Goal: Task Accomplishment & Management: Manage account settings

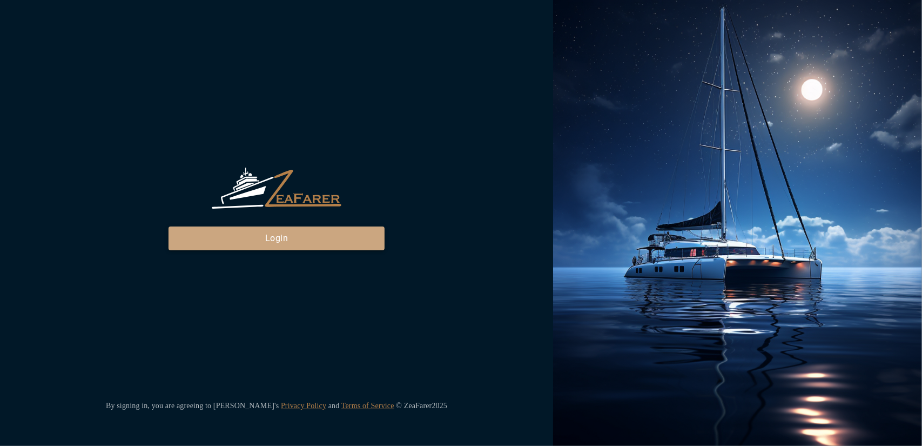
click at [273, 243] on button "Login" at bounding box center [277, 238] width 216 height 24
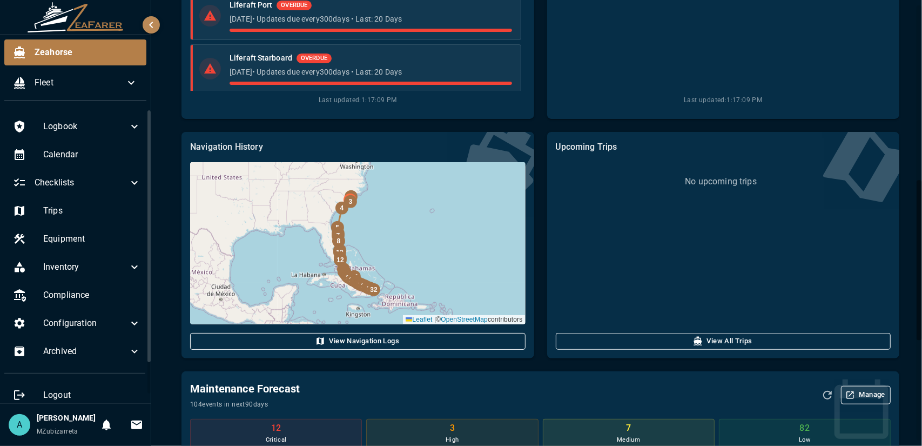
scroll to position [756, 0]
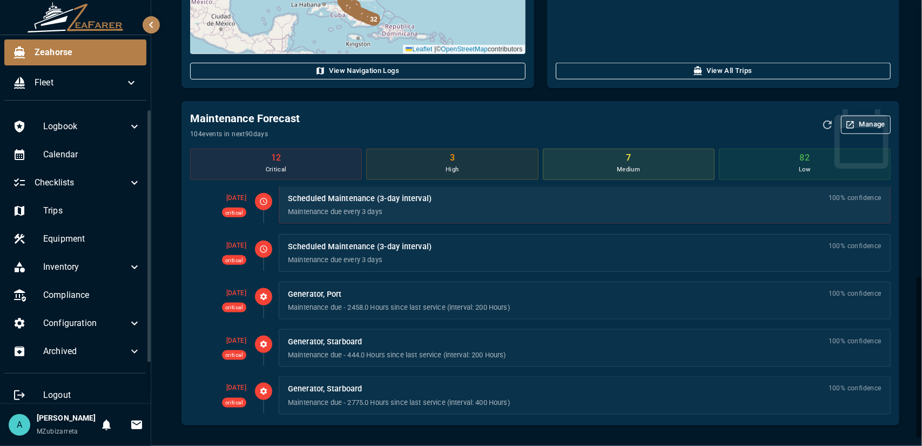
click at [428, 207] on p "Maintenance due every 3 days" at bounding box center [585, 212] width 594 height 10
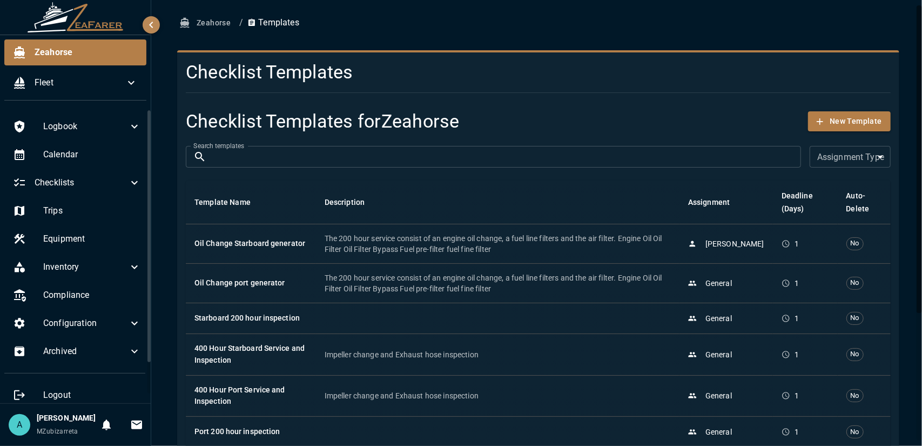
click at [199, 25] on button "Zeahorse" at bounding box center [206, 23] width 58 height 20
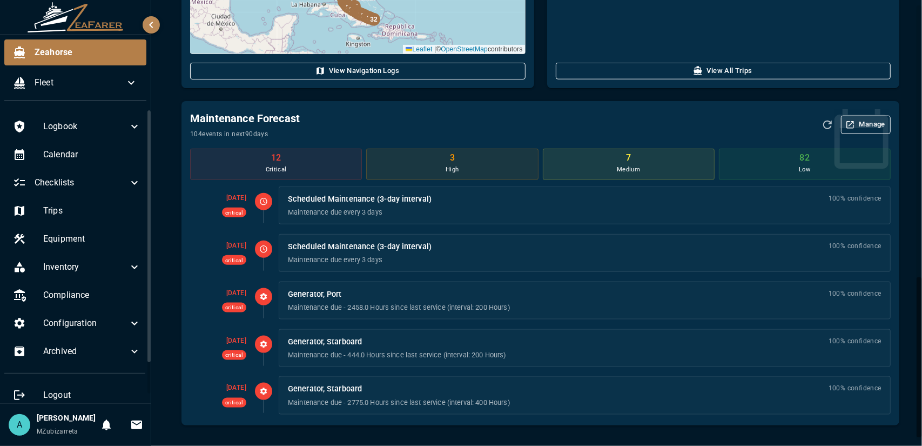
scroll to position [765, 0]
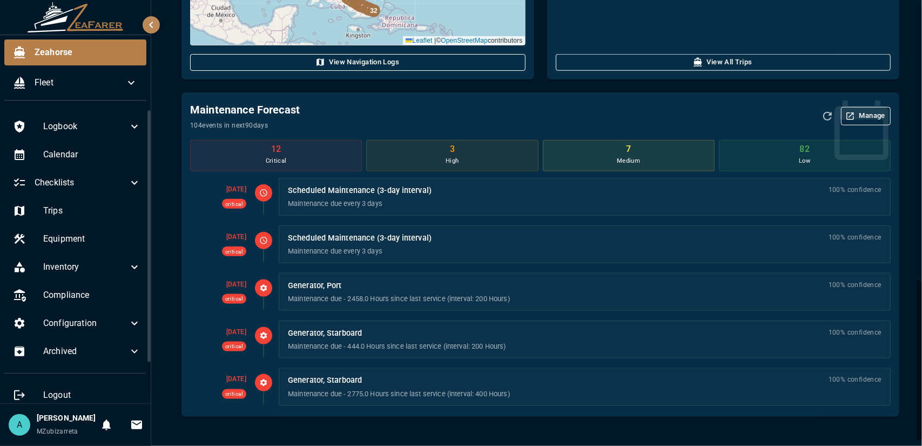
click at [865, 116] on button "Manage" at bounding box center [866, 116] width 50 height 18
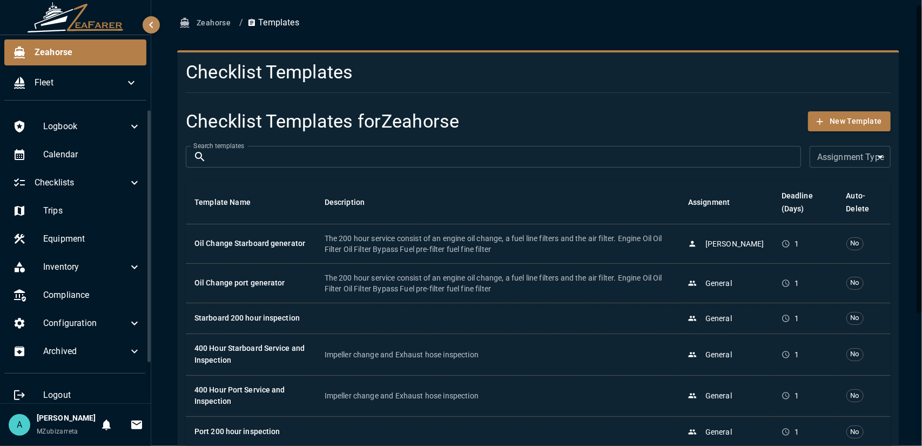
click at [201, 25] on button "Zeahorse" at bounding box center [206, 23] width 58 height 20
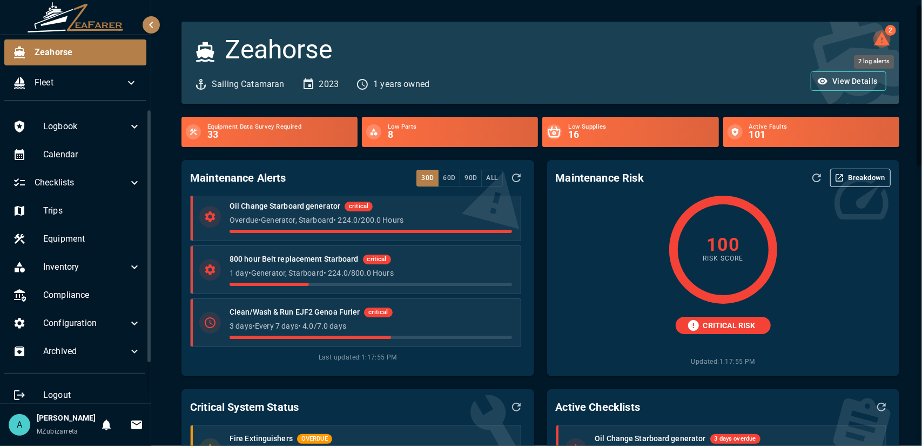
click at [885, 33] on span "2" at bounding box center [890, 30] width 11 height 11
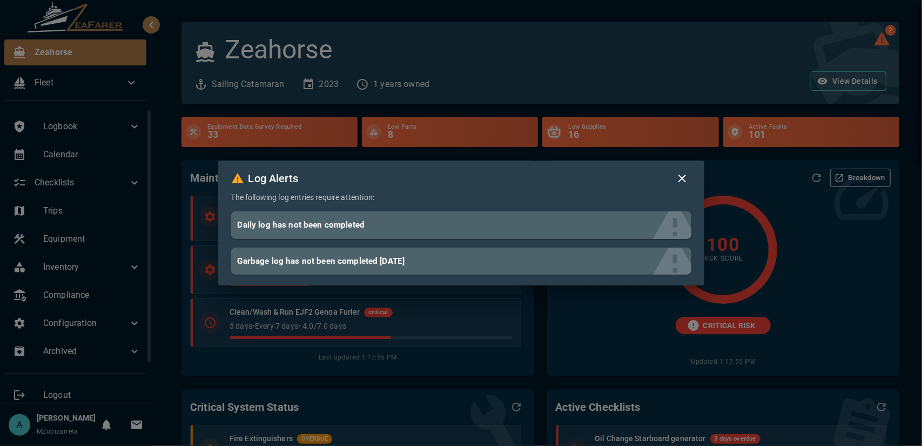
click at [650, 70] on div "Log Alerts The following log entries require attention: Daily log has not been …" at bounding box center [461, 223] width 922 height 446
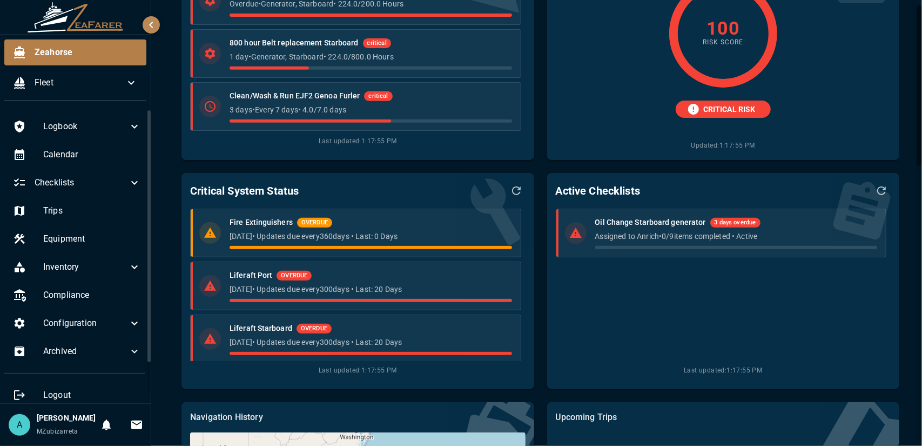
scroll to position [432, 0]
